Goal: Obtain resource: Download file/media

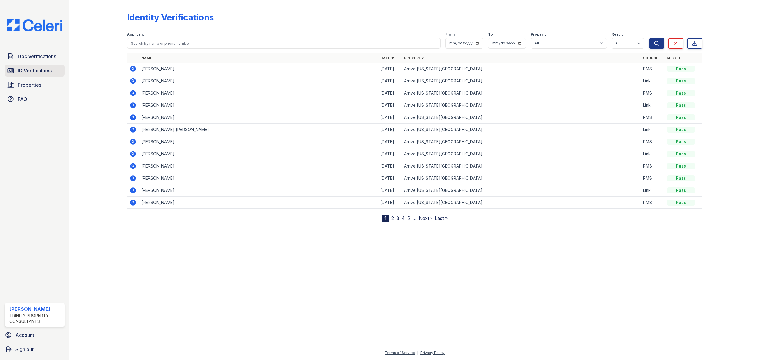
click at [34, 71] on span "ID Verifications" at bounding box center [35, 70] width 34 height 7
click at [47, 71] on span "ID Verifications" at bounding box center [35, 70] width 34 height 7
click at [133, 131] on icon at bounding box center [132, 129] width 7 height 7
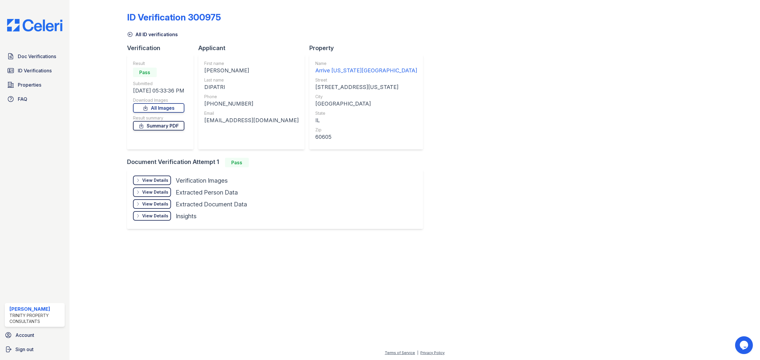
drag, startPoint x: 155, startPoint y: 106, endPoint x: 158, endPoint y: 124, distance: 18.4
click at [155, 106] on link "All Images" at bounding box center [158, 107] width 51 height 9
click at [158, 124] on link "Summary PDF" at bounding box center [158, 125] width 51 height 9
click at [166, 124] on link "Summary PDF" at bounding box center [158, 125] width 51 height 9
click at [155, 109] on link "All Images" at bounding box center [158, 107] width 51 height 9
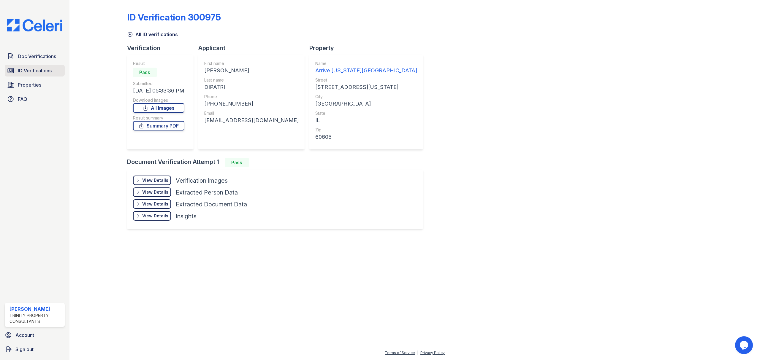
click at [38, 66] on link "ID Verifications" at bounding box center [35, 71] width 60 height 12
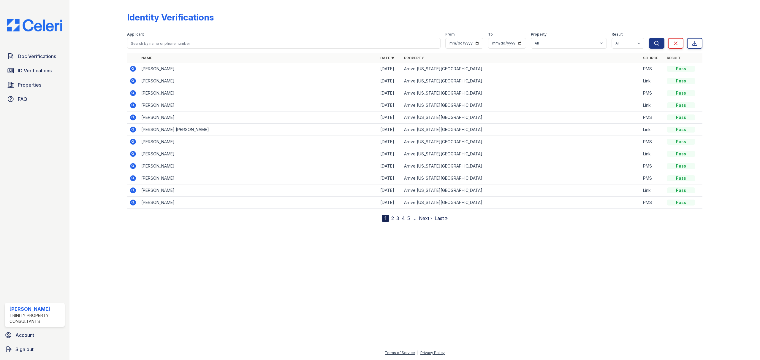
click at [132, 80] on icon at bounding box center [132, 80] width 7 height 7
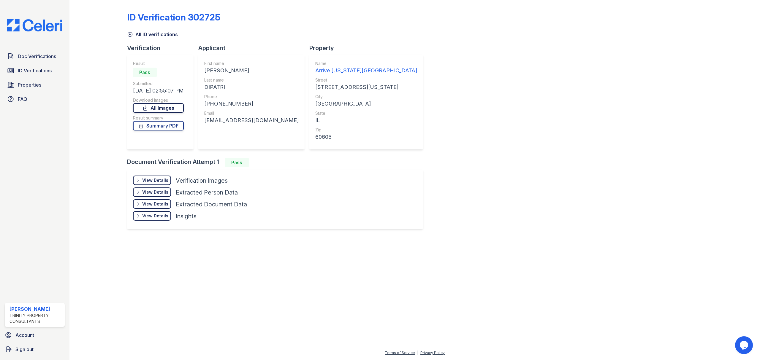
click at [172, 109] on link "All Images" at bounding box center [158, 107] width 51 height 9
click at [169, 128] on link "Summary PDF" at bounding box center [158, 125] width 51 height 9
click at [42, 58] on span "Doc Verifications" at bounding box center [37, 56] width 38 height 7
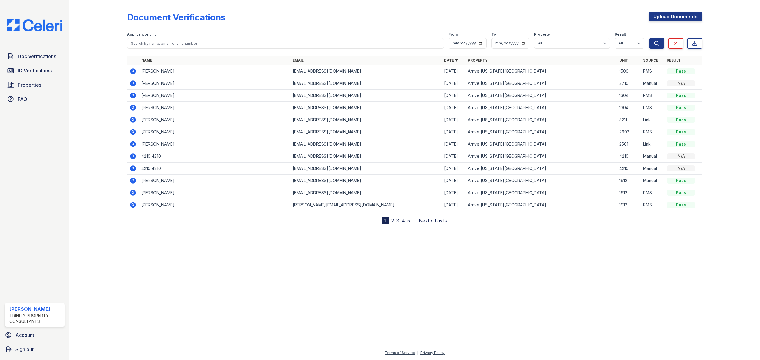
click at [131, 81] on icon at bounding box center [132, 83] width 7 height 7
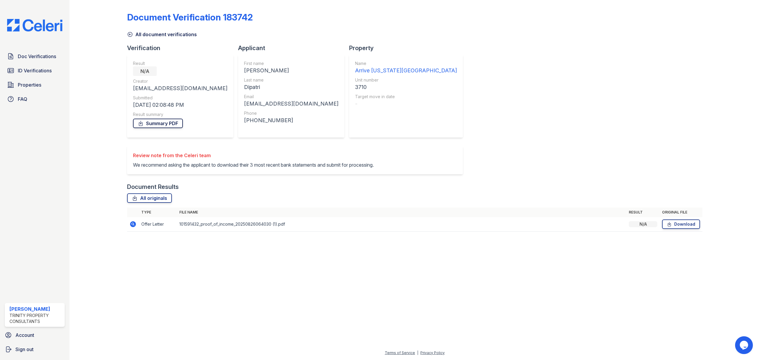
click at [153, 126] on link "Summary PDF" at bounding box center [158, 123] width 50 height 9
click at [676, 229] on link "Download" at bounding box center [681, 224] width 38 height 9
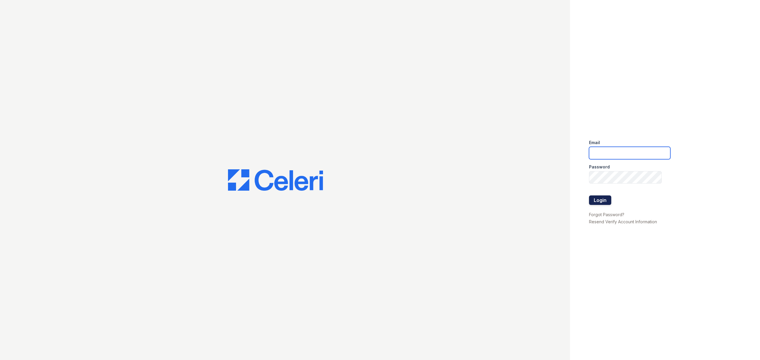
type input "[EMAIL_ADDRESS][DOMAIN_NAME]"
click at [600, 199] on button "Login" at bounding box center [600, 200] width 22 height 9
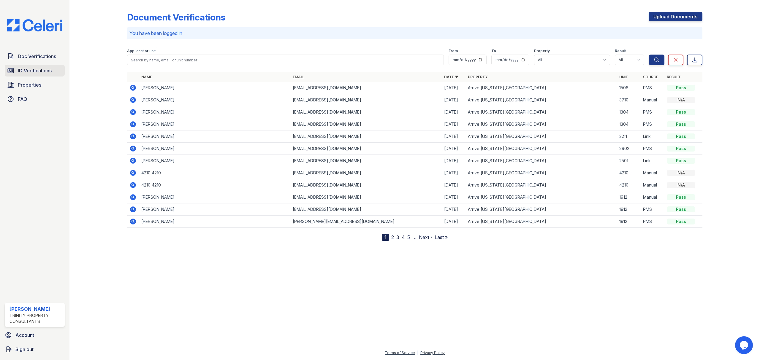
click at [28, 69] on span "ID Verifications" at bounding box center [35, 70] width 34 height 7
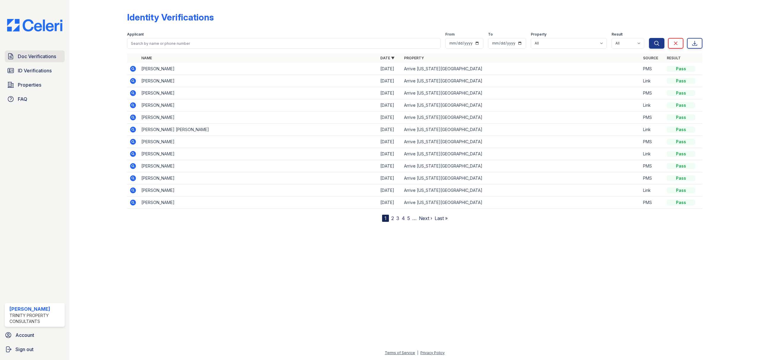
click at [36, 57] on span "Doc Verifications" at bounding box center [37, 56] width 38 height 7
